Goal: Transaction & Acquisition: Obtain resource

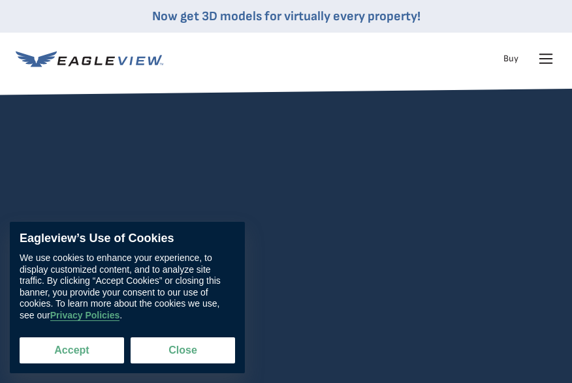
click at [81, 357] on button "Accept" at bounding box center [72, 351] width 105 height 26
checkbox input "true"
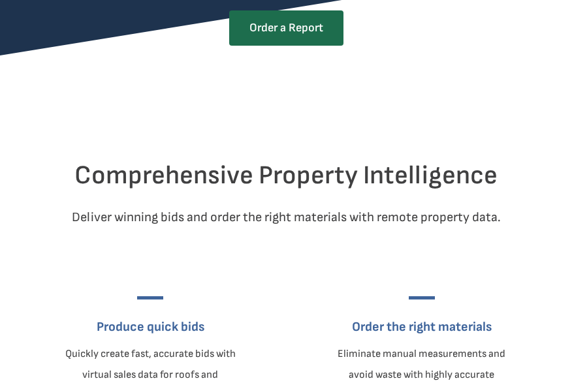
scroll to position [588, 0]
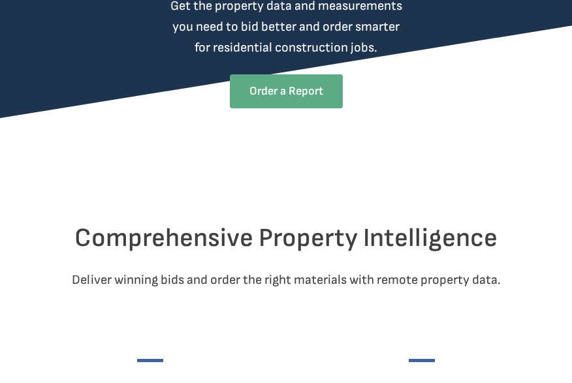
click at [291, 108] on link "Order a Report" at bounding box center [286, 91] width 113 height 34
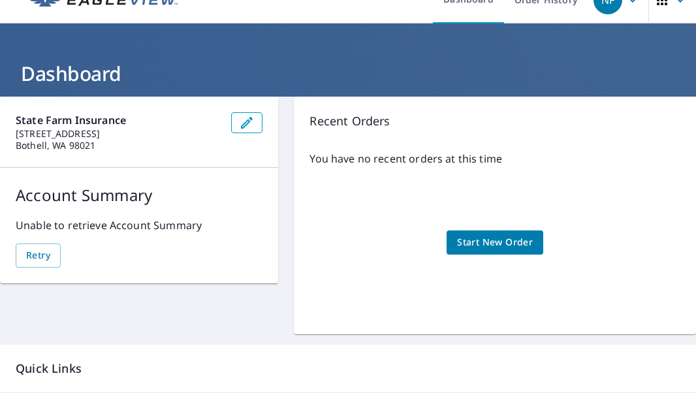
scroll to position [20, 0]
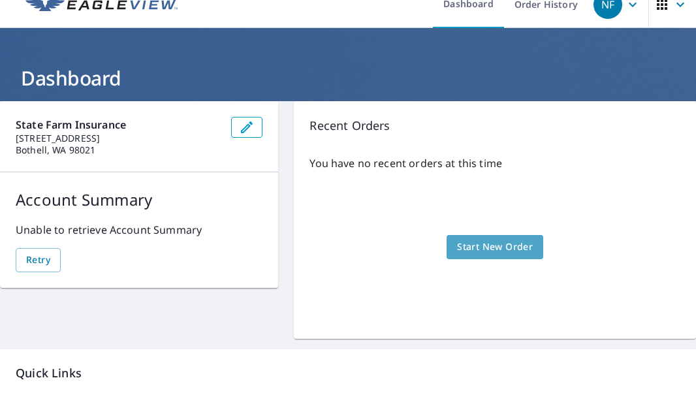
click at [504, 248] on span "Start New Order" at bounding box center [495, 247] width 76 height 16
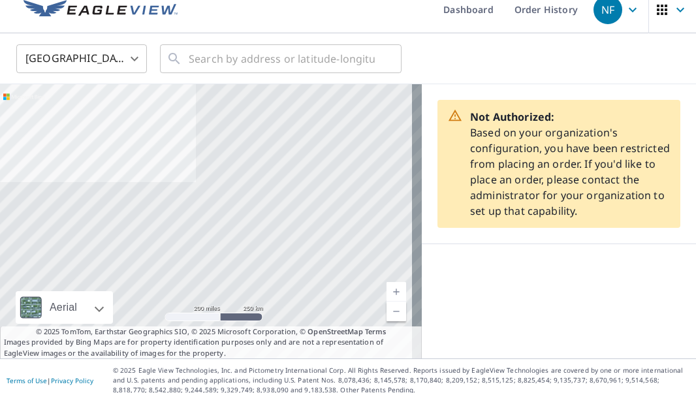
scroll to position [22, 0]
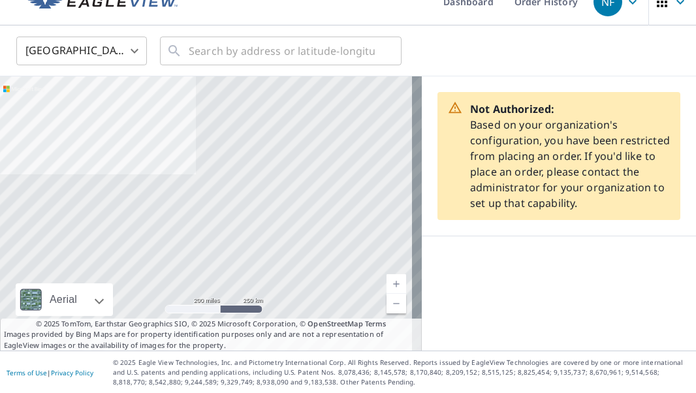
click at [581, 199] on p "Not Authorized: Based on your organization's configuration, you have been restr…" at bounding box center [570, 156] width 200 height 110
